Goal: Task Accomplishment & Management: Use online tool/utility

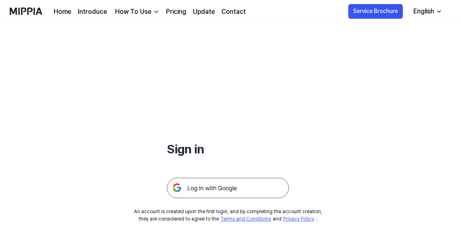
click at [243, 186] on img at bounding box center [228, 188] width 122 height 20
click at [256, 183] on img at bounding box center [228, 188] width 122 height 20
click at [257, 187] on img at bounding box center [228, 188] width 122 height 20
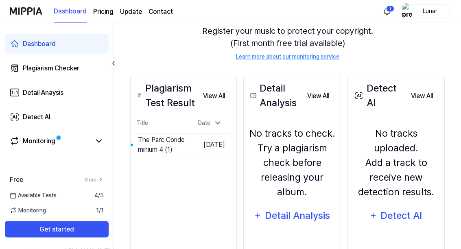
scroll to position [92, 0]
click at [0, 0] on button "Go to Results" at bounding box center [0, 0] width 0 height 0
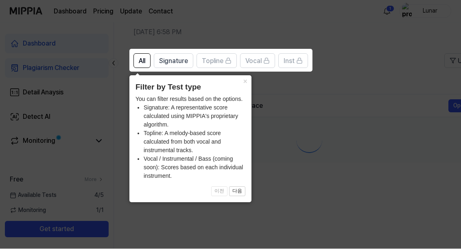
scroll to position [35, 0]
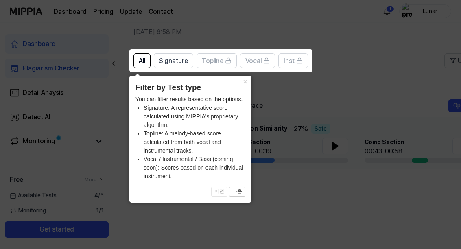
click at [241, 187] on button "다음" at bounding box center [237, 192] width 16 height 10
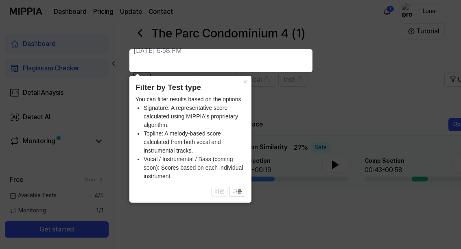
scroll to position [0, 22]
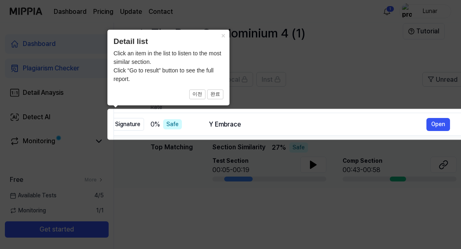
click at [443, 125] on button "Open" at bounding box center [439, 124] width 24 height 13
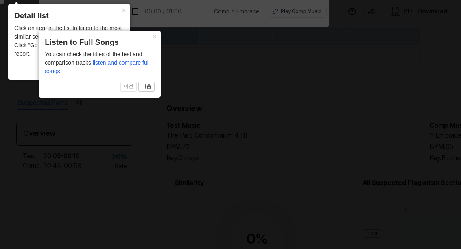
click at [162, 48] on icon at bounding box center [230, 122] width 461 height 253
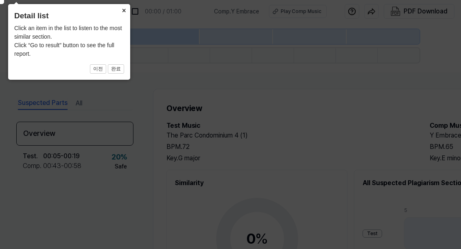
click at [120, 15] on button "×" at bounding box center [123, 9] width 13 height 11
click at [123, 18] on header "Detail list" at bounding box center [69, 16] width 110 height 12
click at [121, 15] on button "×" at bounding box center [123, 9] width 13 height 11
click at [132, 23] on icon at bounding box center [228, 122] width 465 height 253
click at [22, 16] on header "Detail list" at bounding box center [69, 16] width 110 height 12
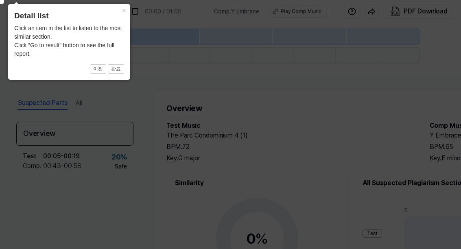
click at [123, 71] on button "완료" at bounding box center [116, 69] width 16 height 10
click at [116, 73] on button "완료" at bounding box center [116, 69] width 16 height 10
click at [121, 81] on icon at bounding box center [228, 122] width 465 height 253
click at [121, 80] on icon at bounding box center [228, 122] width 465 height 253
click at [125, 22] on div "× Detail list Click an item in the list to listen to the most similar section. …" at bounding box center [69, 42] width 122 height 76
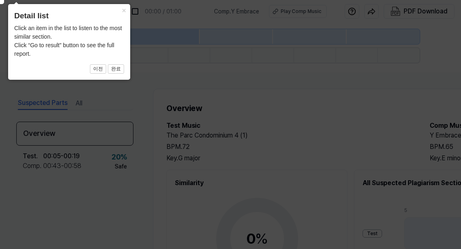
click at [125, 22] on div "× Detail list Click an item in the list to listen to the most similar section. …" at bounding box center [69, 42] width 122 height 76
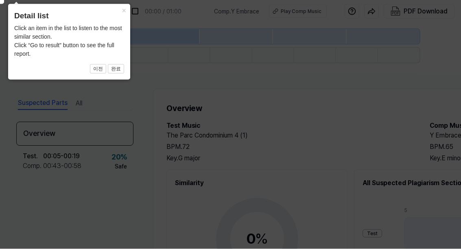
scroll to position [34, 0]
click at [103, 21] on header "Detail list" at bounding box center [69, 16] width 110 height 12
click at [127, 11] on button "×" at bounding box center [123, 9] width 13 height 11
click at [129, 8] on button "×" at bounding box center [123, 9] width 13 height 11
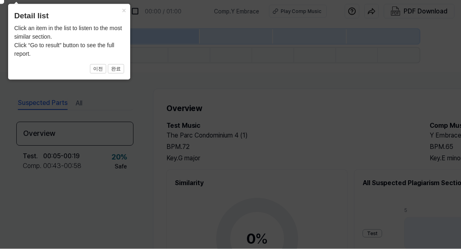
click at [35, 35] on div "Click an item in the list to listen to the most similar section. Click “Go to r…" at bounding box center [69, 41] width 110 height 34
click at [43, 49] on div "Click an item in the list to listen to the most similar section. Click “Go to r…" at bounding box center [69, 41] width 110 height 34
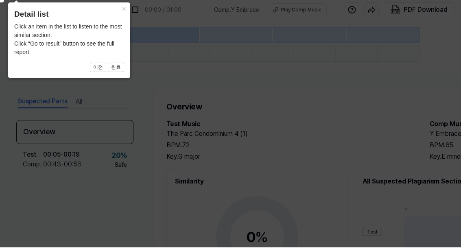
click at [127, 80] on icon at bounding box center [228, 122] width 465 height 253
click at [105, 64] on button "이전" at bounding box center [98, 69] width 16 height 10
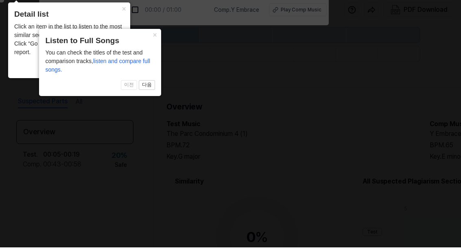
scroll to position [0, 0]
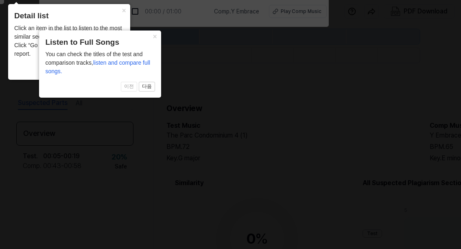
click at [125, 92] on div "× Listen to Full Songs You can check the titles of the test and comparison trac…" at bounding box center [100, 64] width 122 height 67
click at [152, 110] on icon at bounding box center [230, 122] width 461 height 253
click at [137, 109] on icon at bounding box center [230, 122] width 461 height 253
click at [159, 106] on icon at bounding box center [230, 122] width 461 height 253
click at [165, 59] on icon at bounding box center [230, 122] width 461 height 253
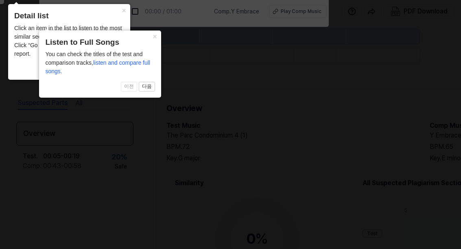
click at [165, 59] on icon at bounding box center [230, 122] width 461 height 253
click at [159, 50] on div "× Listen to Full Songs You can check the titles of the test and comparison trac…" at bounding box center [100, 64] width 122 height 67
click at [139, 52] on div "You can check the titles of the test and comparison tracks, listen and compare …" at bounding box center [100, 63] width 110 height 26
